Goal: Navigation & Orientation: Find specific page/section

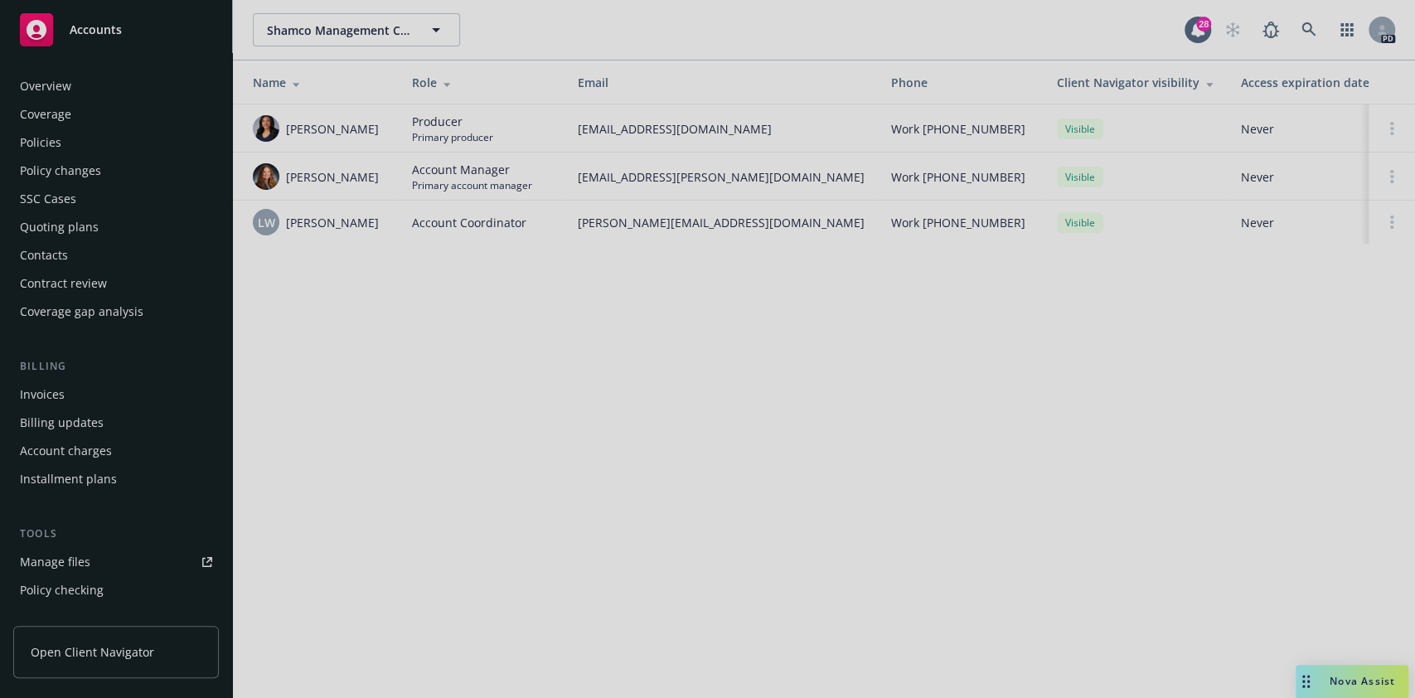
scroll to position [73, 0]
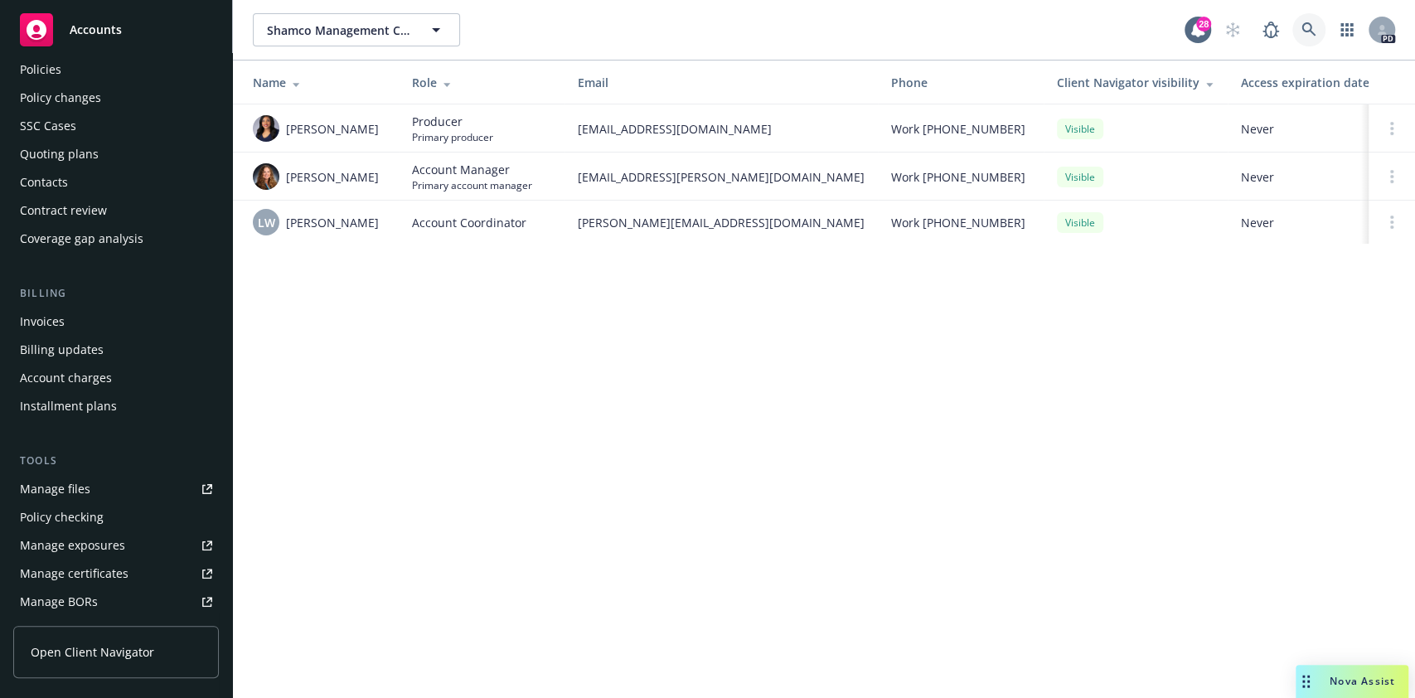
click at [1310, 34] on icon at bounding box center [1308, 29] width 15 height 15
